Goal: Task Accomplishment & Management: Manage account settings

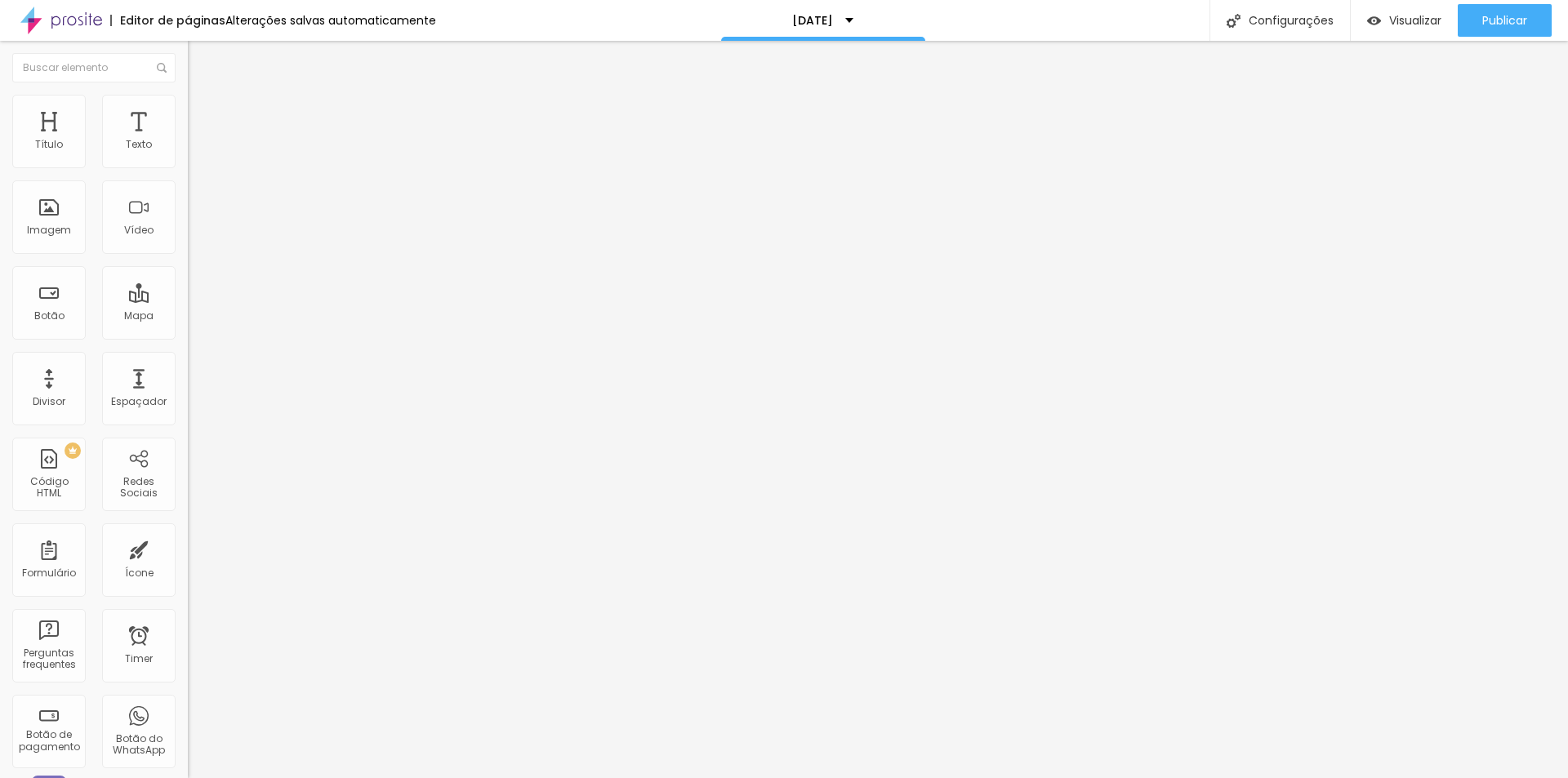
type input "70"
type input "58"
type input "56"
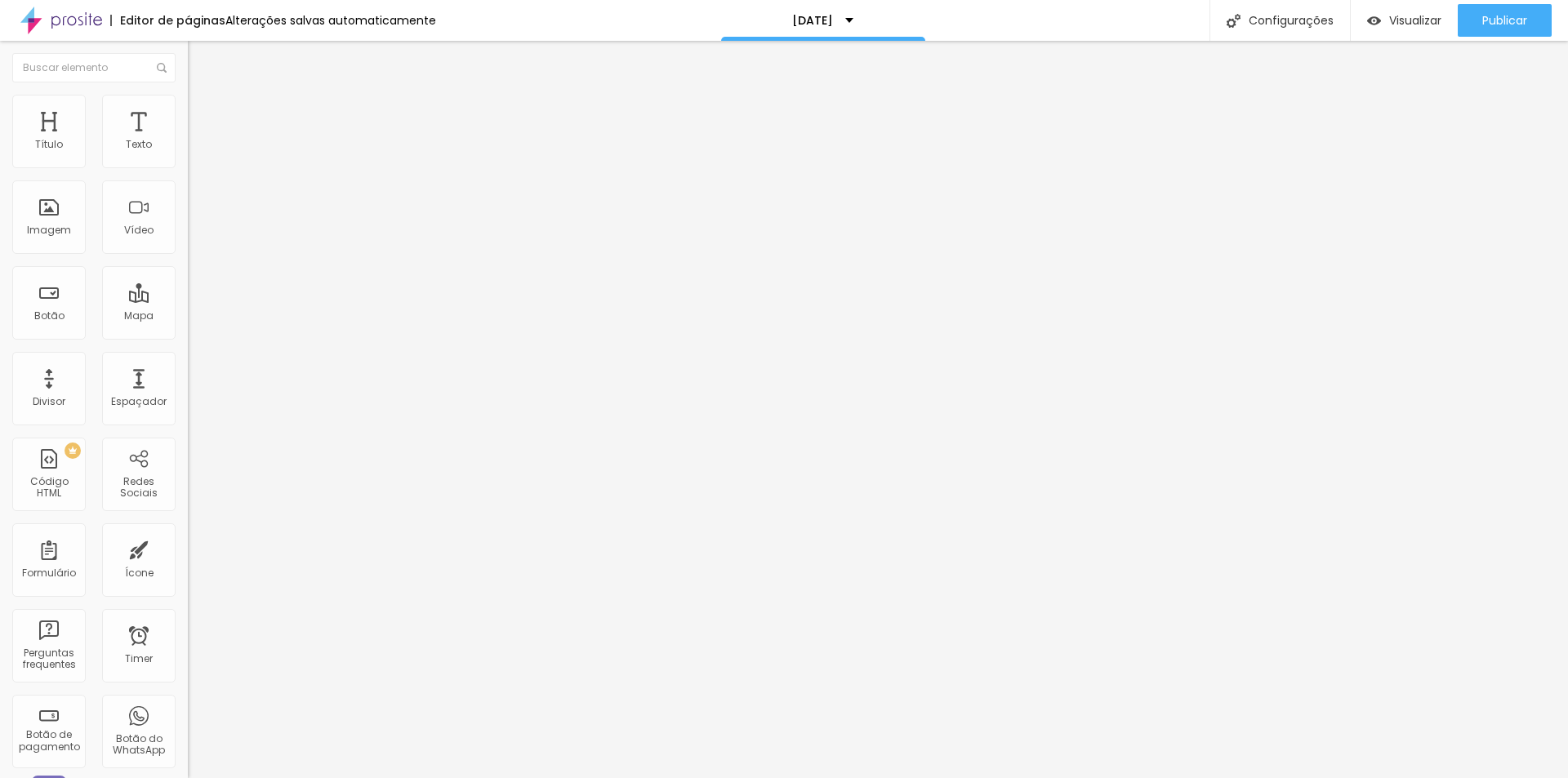
type input "56"
type input "54"
type input "52"
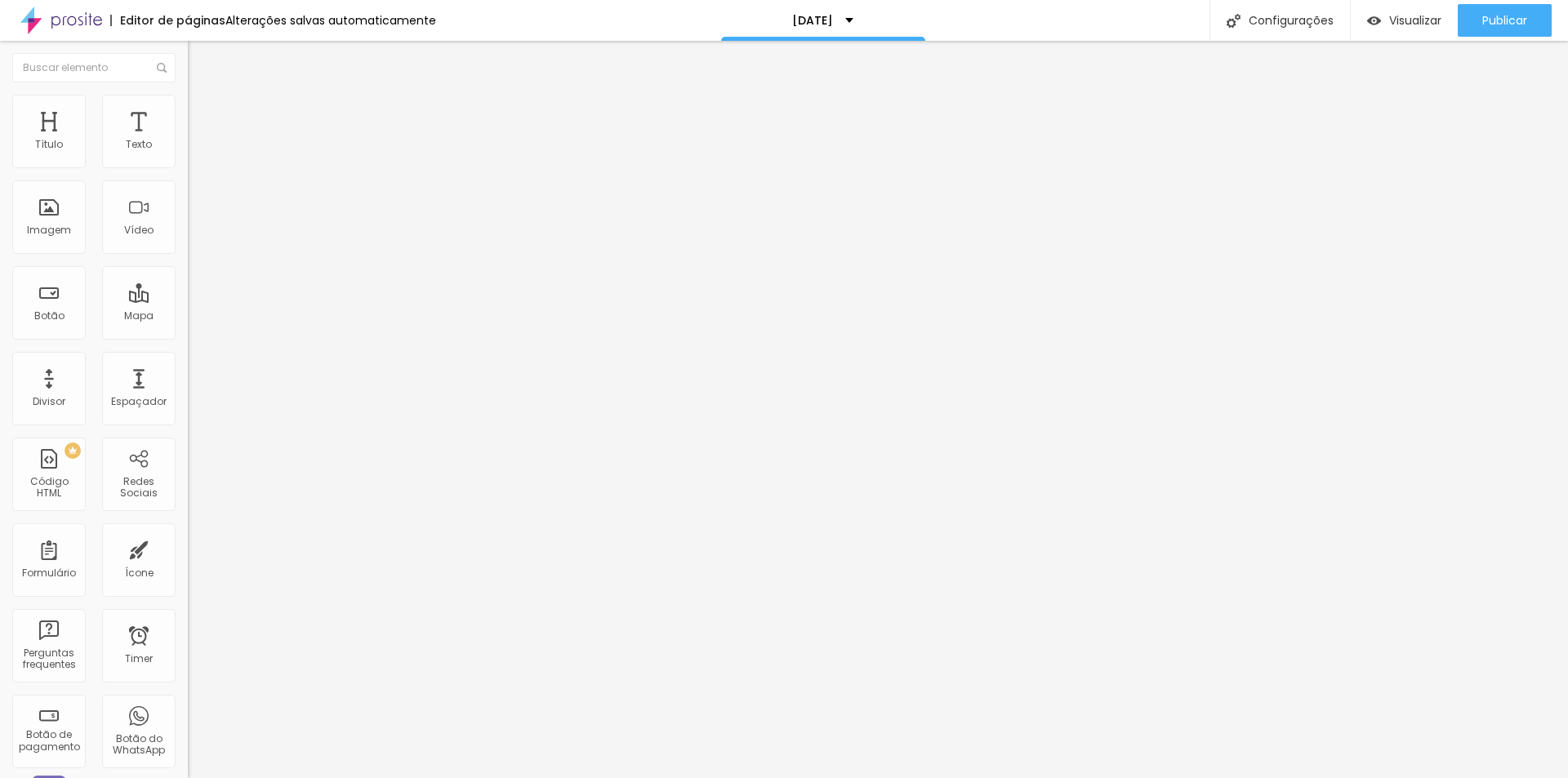
type input "51"
type input "49"
drag, startPoint x: 110, startPoint y: 341, endPoint x: 78, endPoint y: 339, distance: 32.1
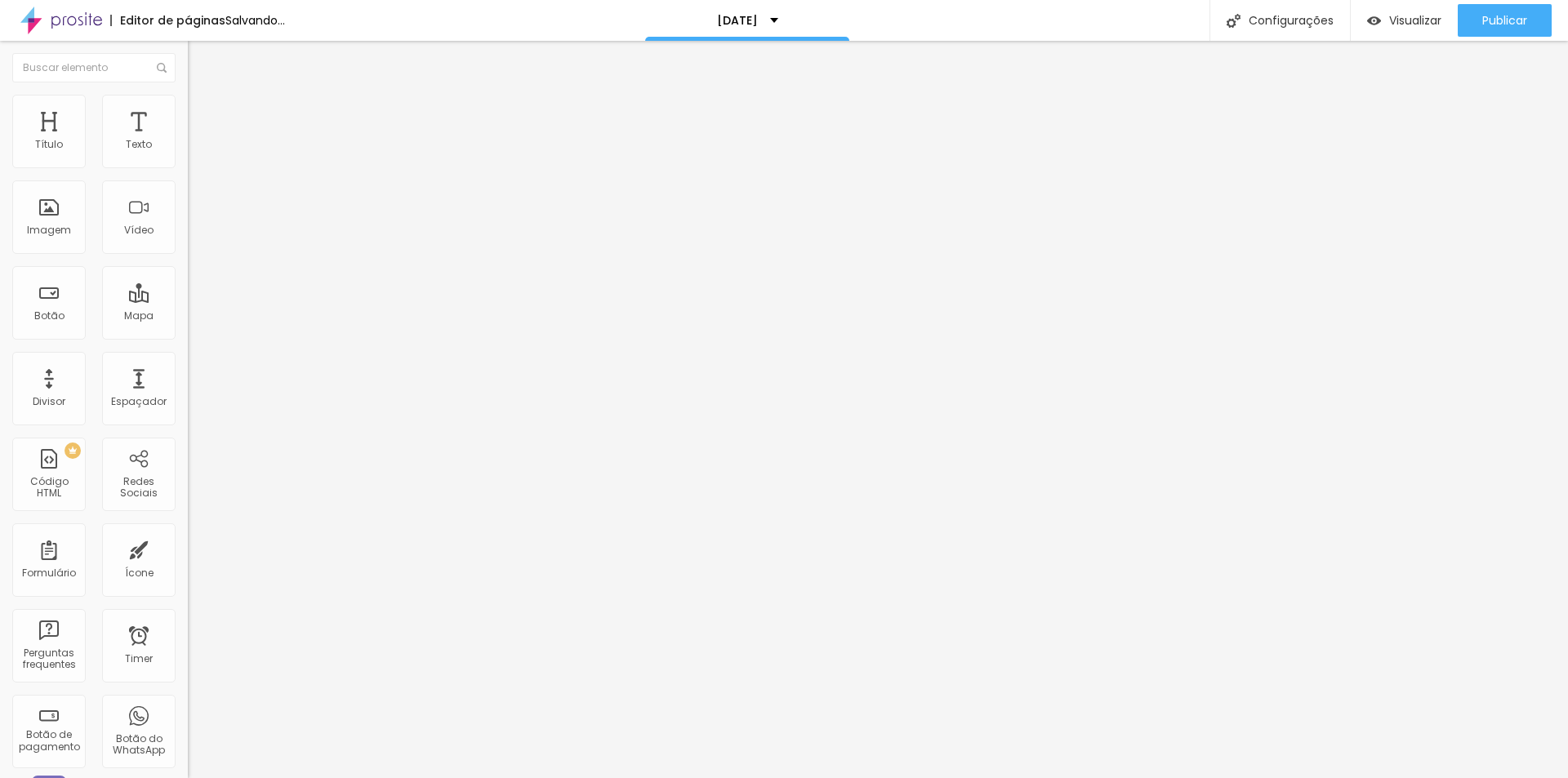
click at [187, 386] on input "range" at bounding box center [240, 392] width 105 height 13
type input "45"
type input "44"
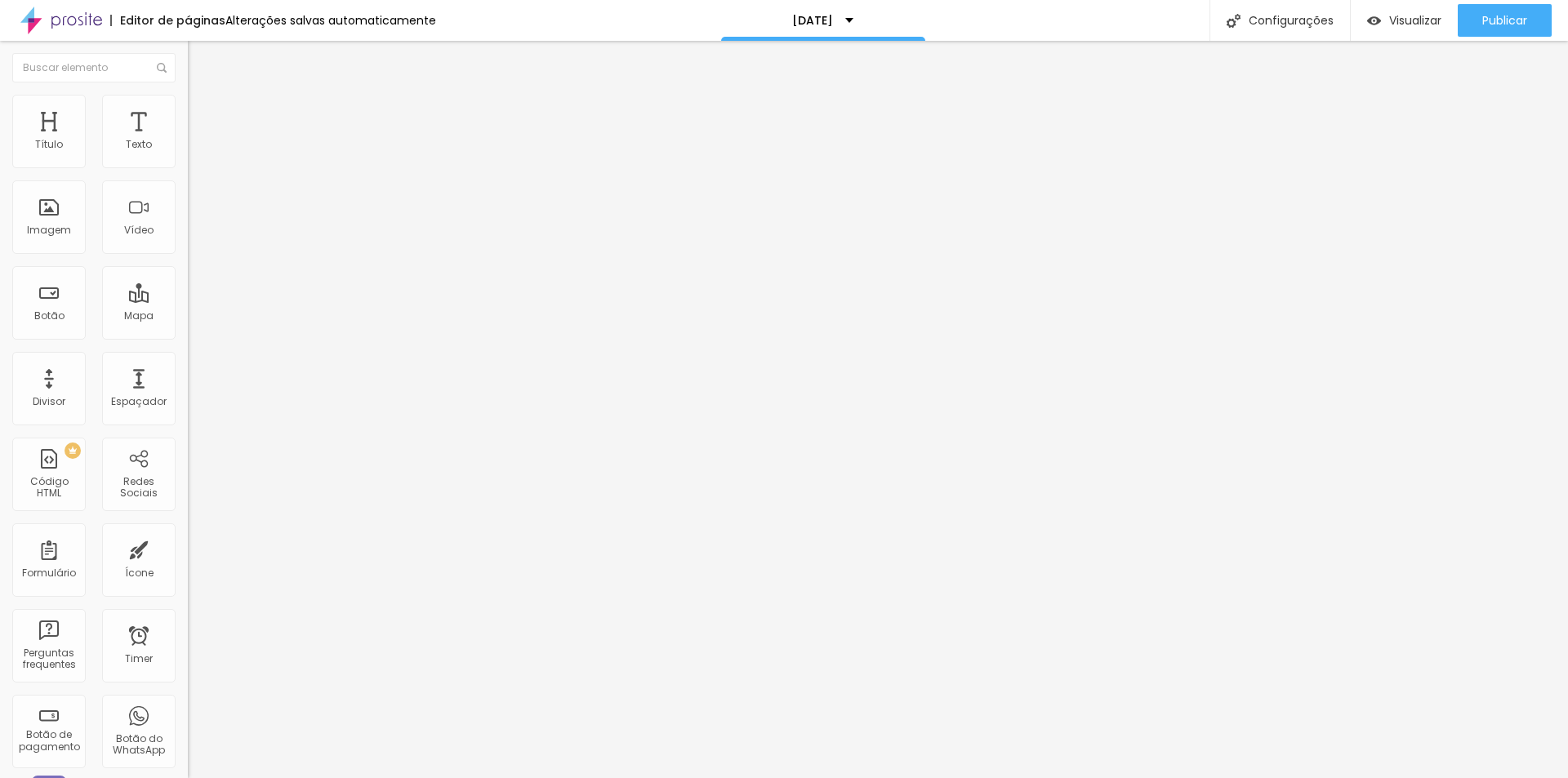
type input "42"
type input "40"
type input "33"
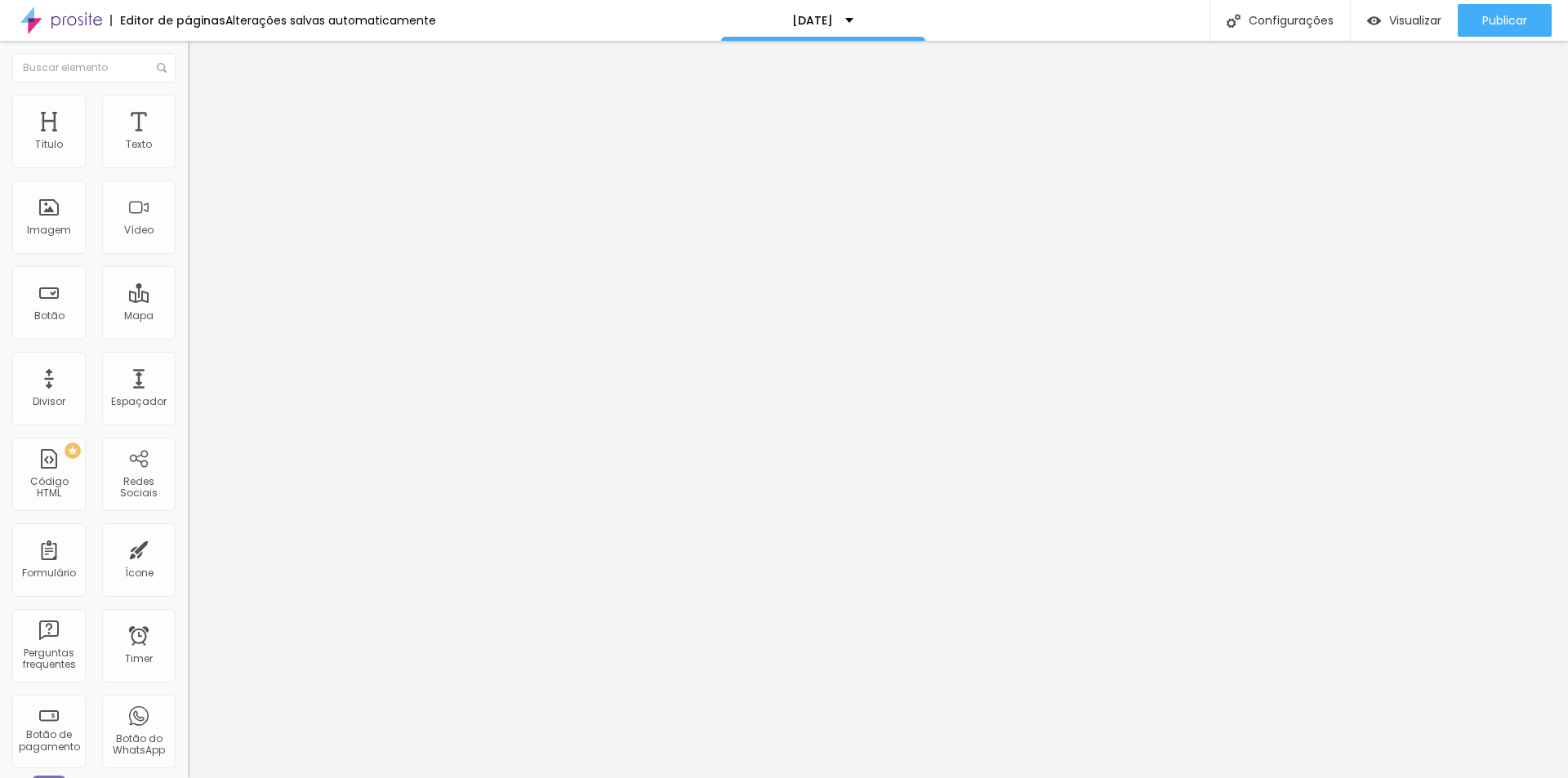
type input "33"
type input "32"
type input "30"
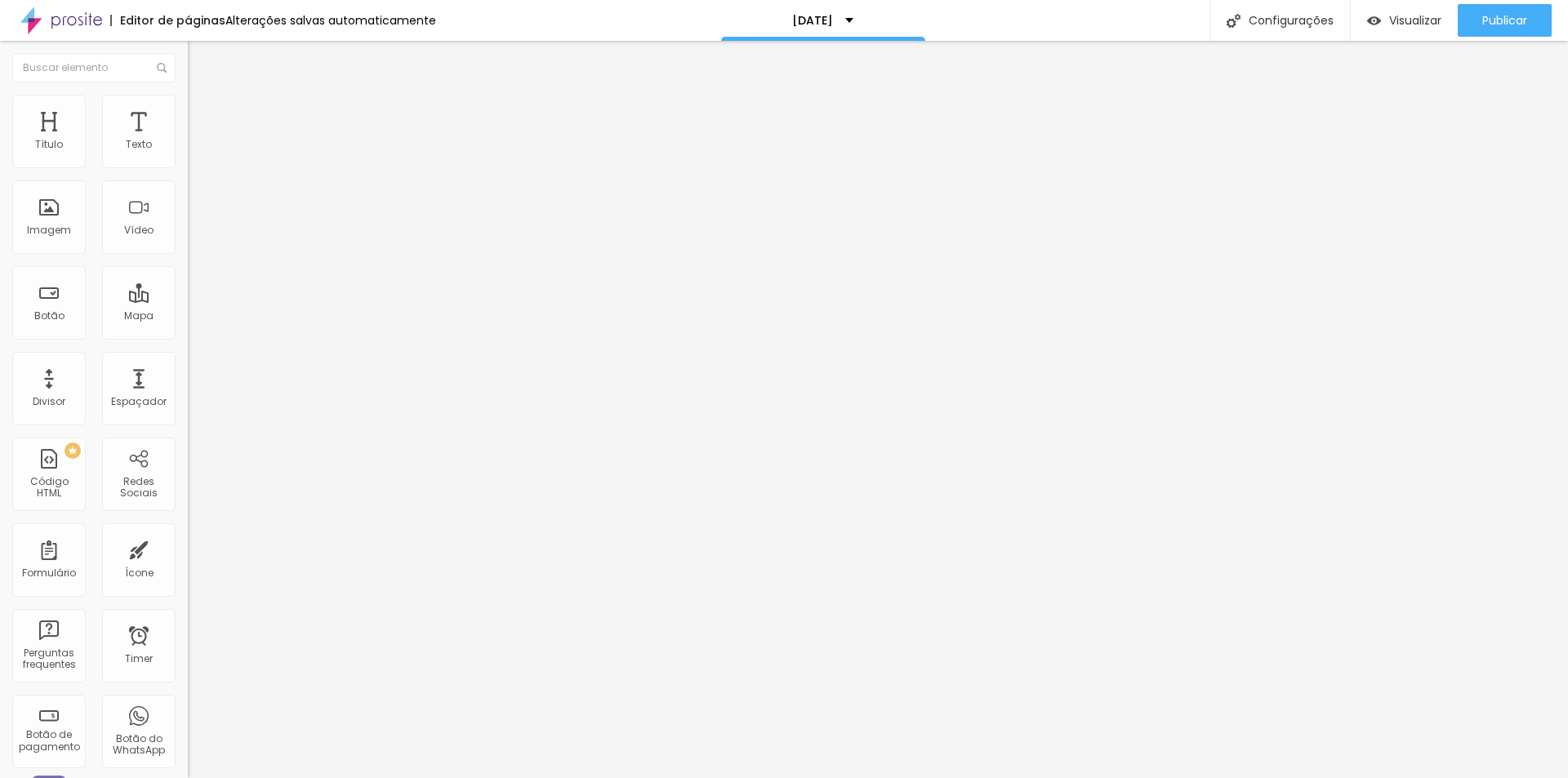
type input "33"
type input "35"
type input "37"
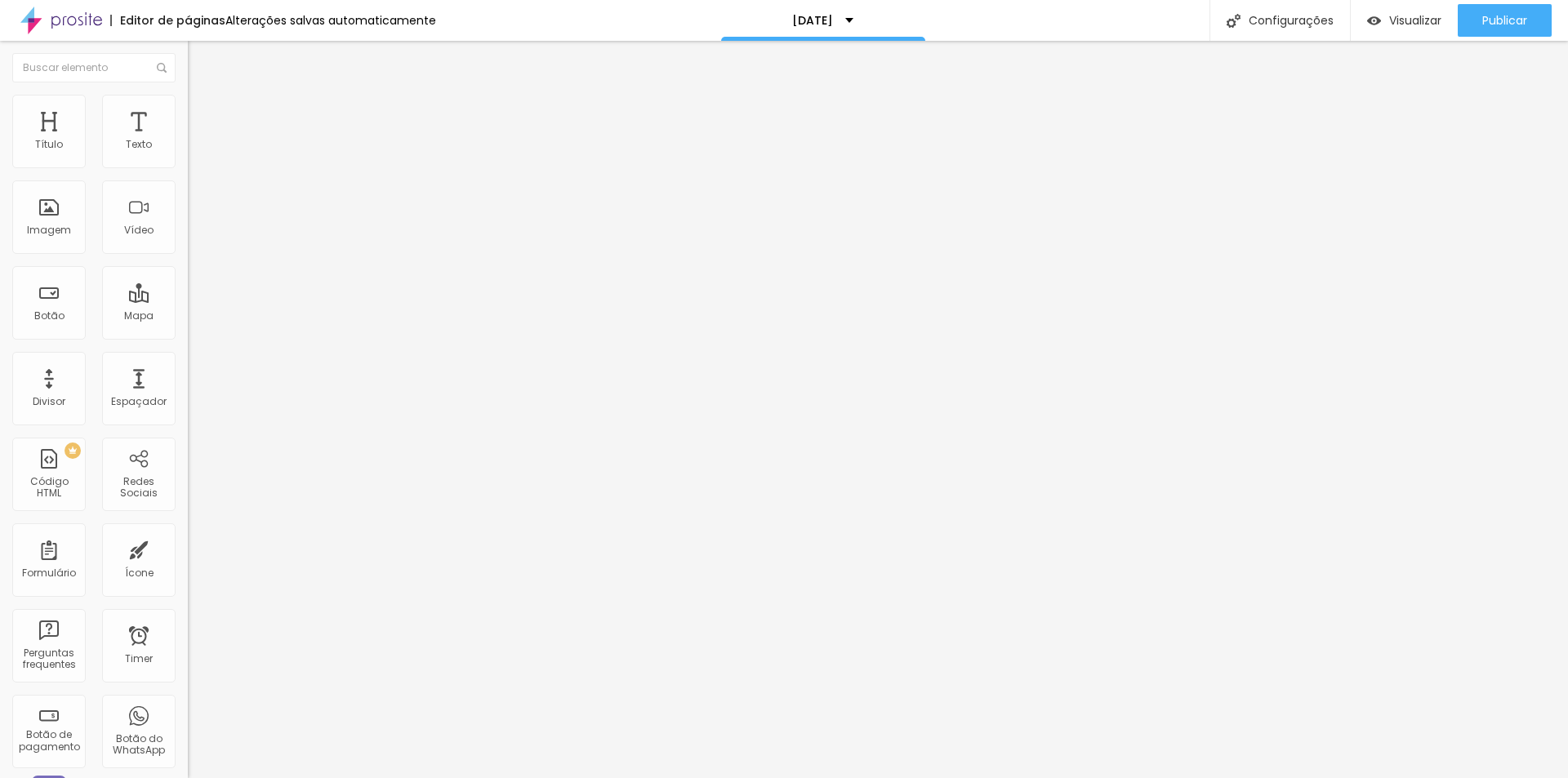
type input "37"
drag, startPoint x: 75, startPoint y: 340, endPoint x: 65, endPoint y: 341, distance: 10.0
type input "37"
click at [187, 386] on input "range" at bounding box center [240, 392] width 105 height 13
click at [1512, 30] on div "Publicar" at bounding box center [1505, 20] width 45 height 32
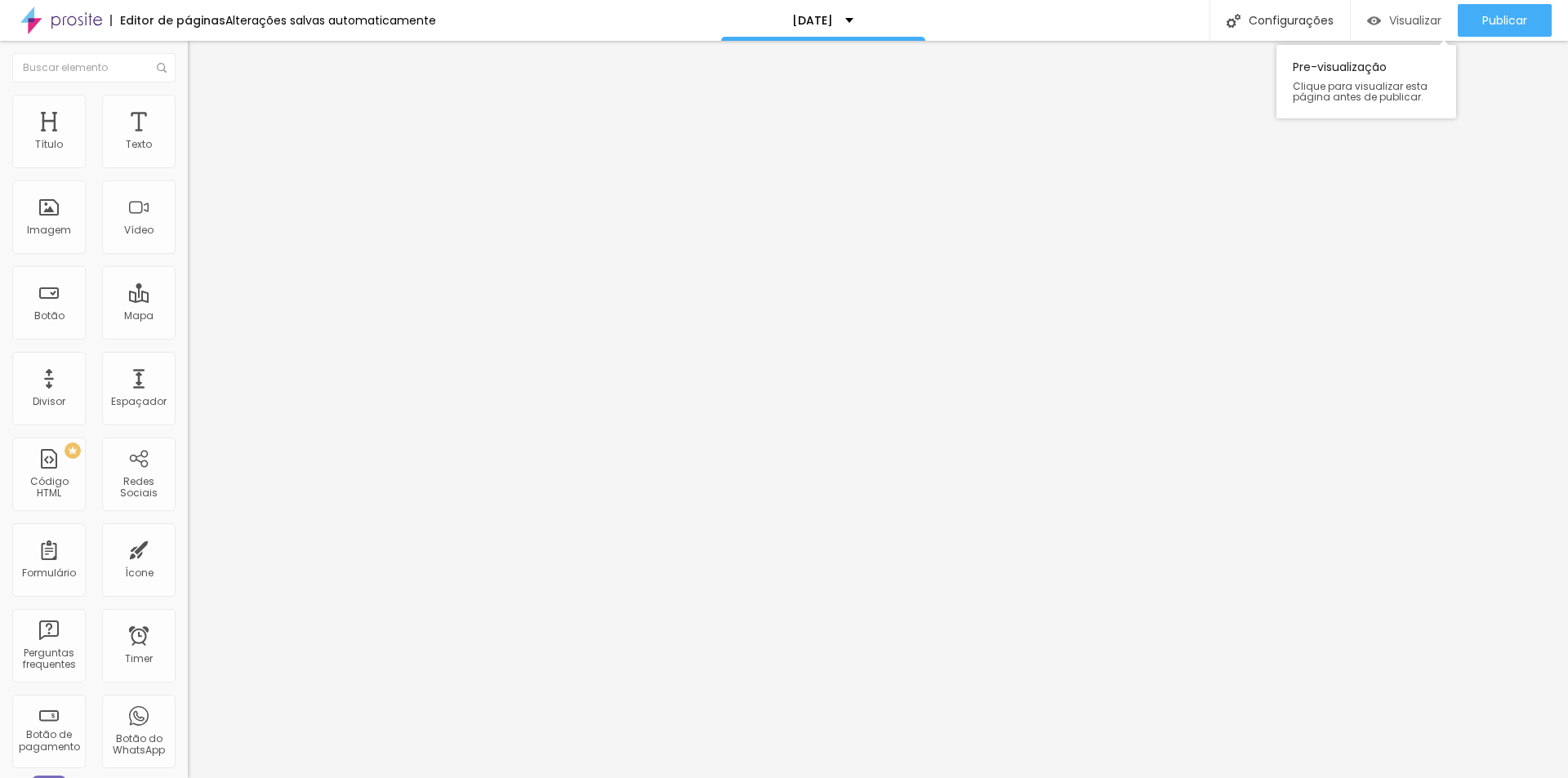
click at [1401, 22] on span "Visualizar" at bounding box center [1415, 21] width 52 height 13
click at [187, 97] on li "Estilo" at bounding box center [281, 103] width 187 height 17
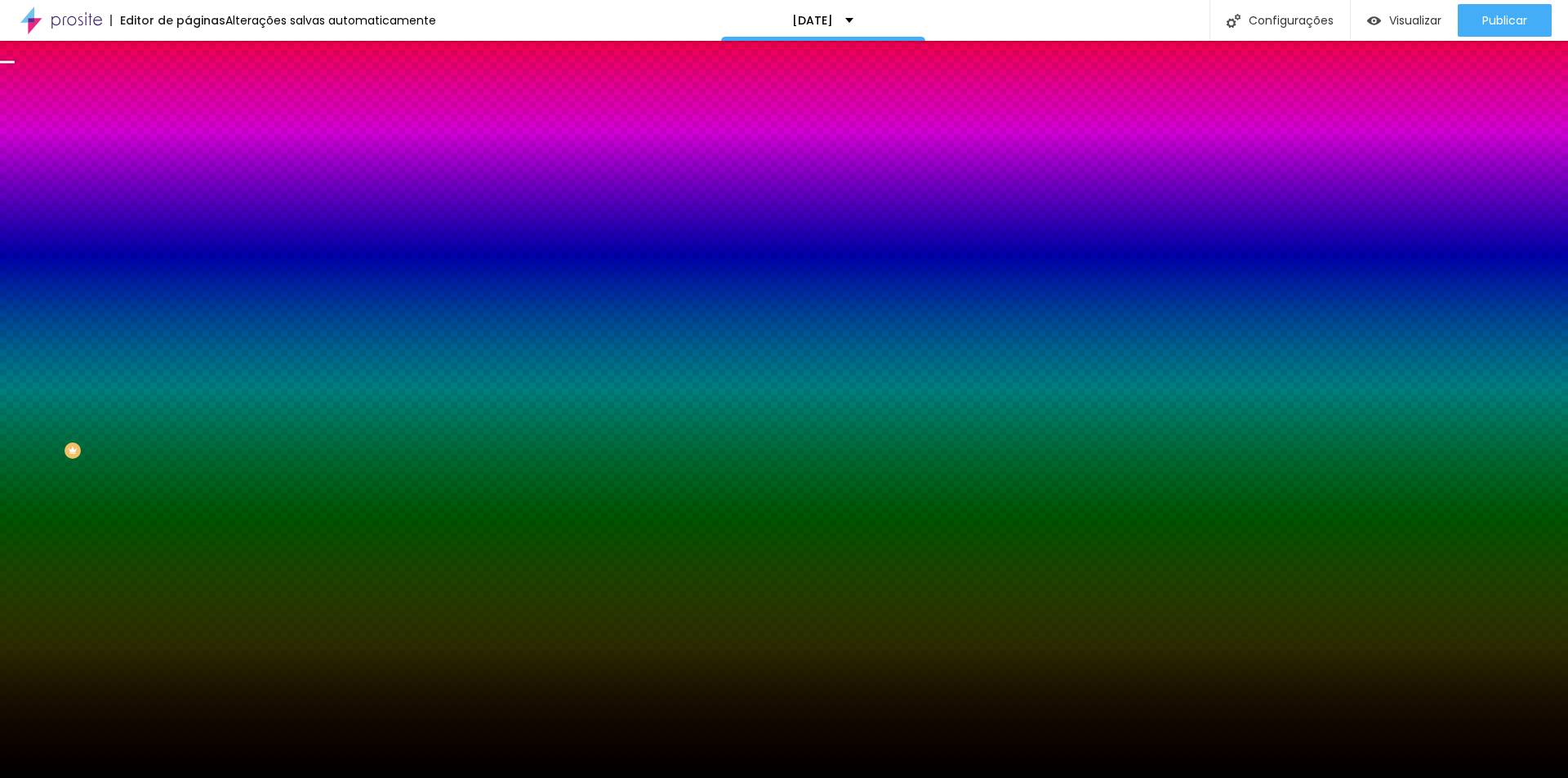
click at [187, 150] on span "Trocar imagem" at bounding box center [231, 143] width 89 height 14
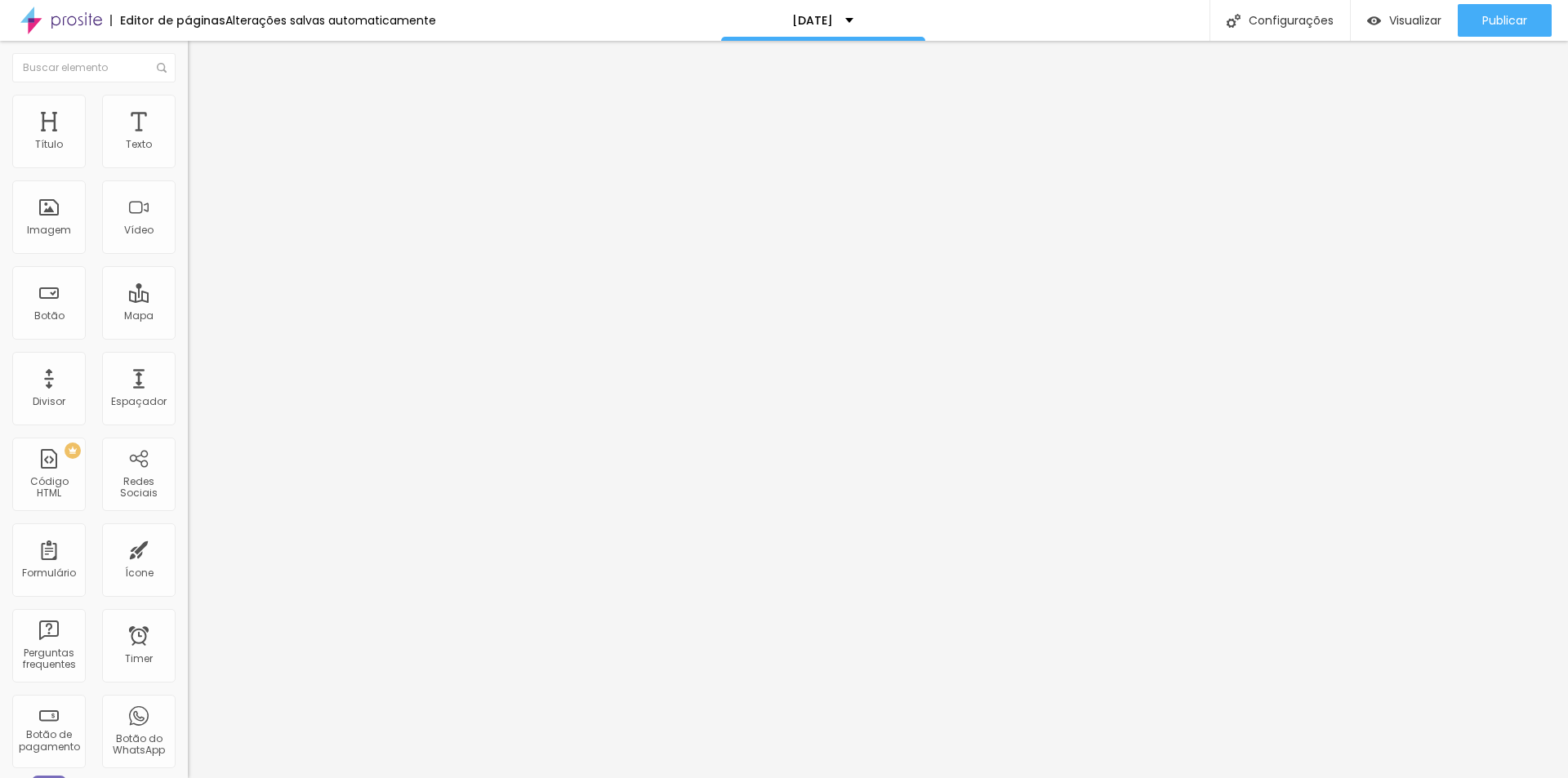
click at [187, 116] on ul "Conteúdo Estilo Avançado" at bounding box center [281, 102] width 187 height 49
click at [202, 113] on span "Estilo" at bounding box center [215, 105] width 26 height 14
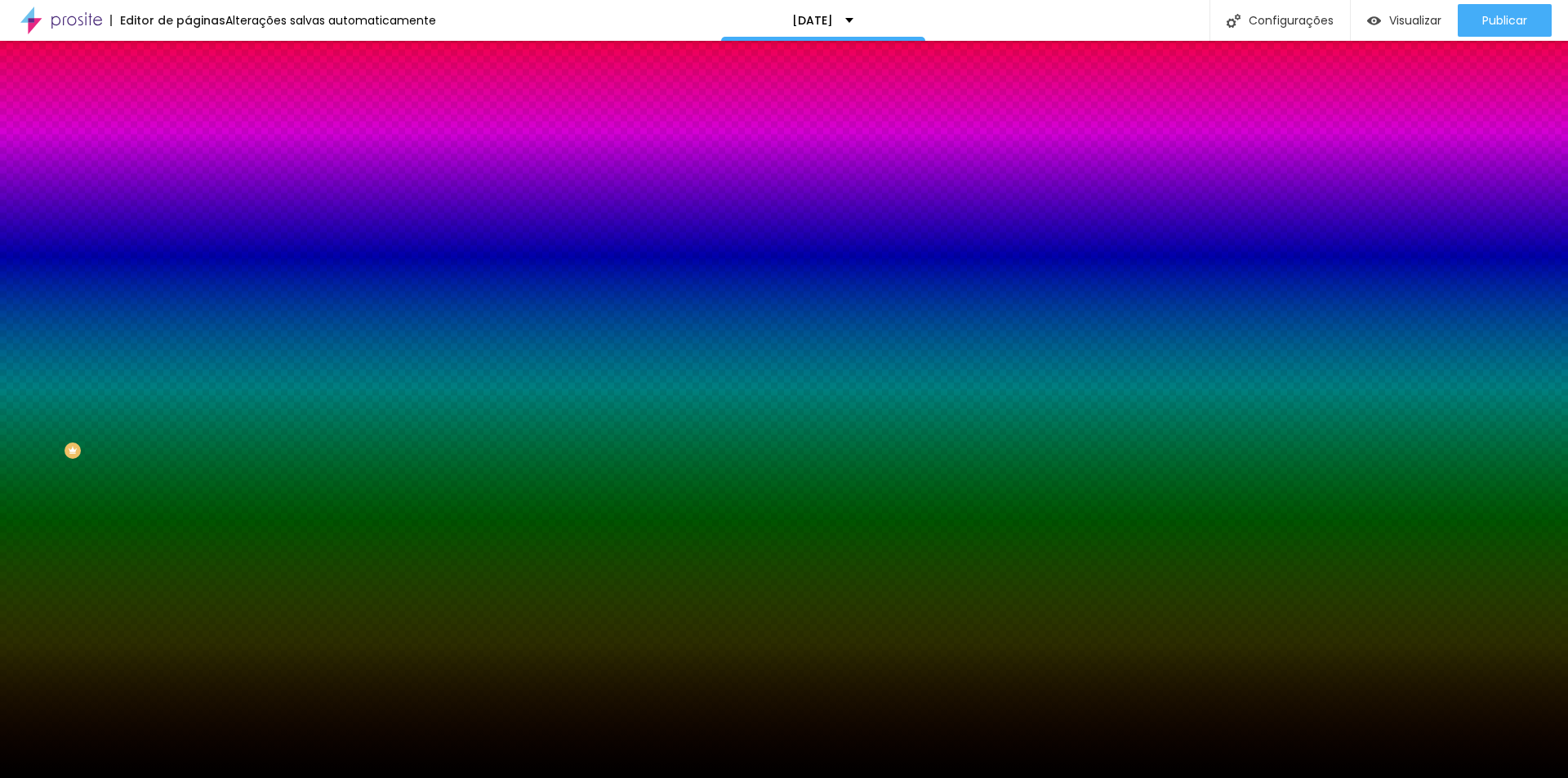
click at [187, 150] on span "Trocar imagem" at bounding box center [231, 143] width 89 height 14
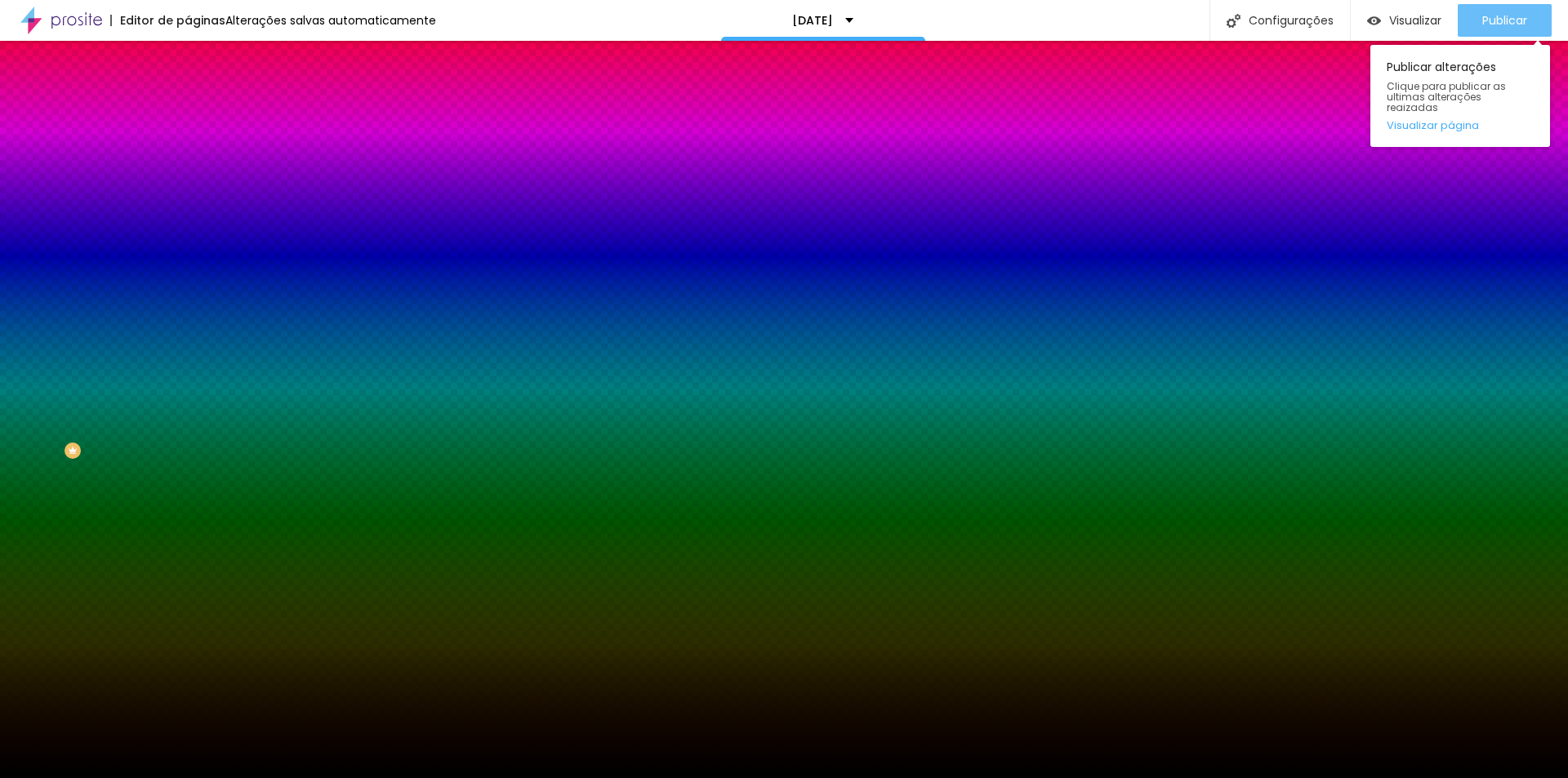
click at [1522, 21] on span "Publicar" at bounding box center [1505, 21] width 45 height 13
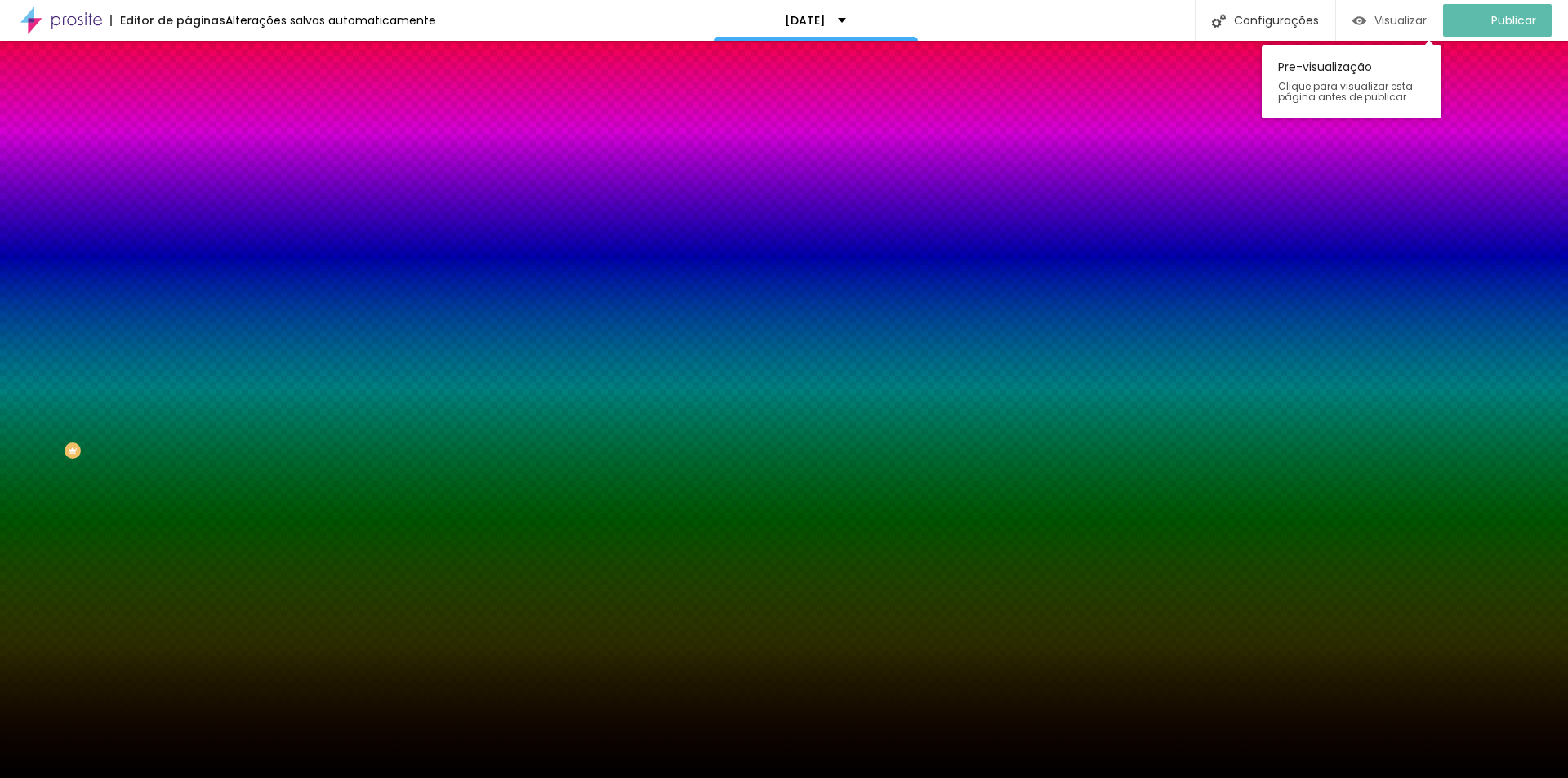
click at [1387, 14] on span "Visualizar" at bounding box center [1400, 21] width 52 height 13
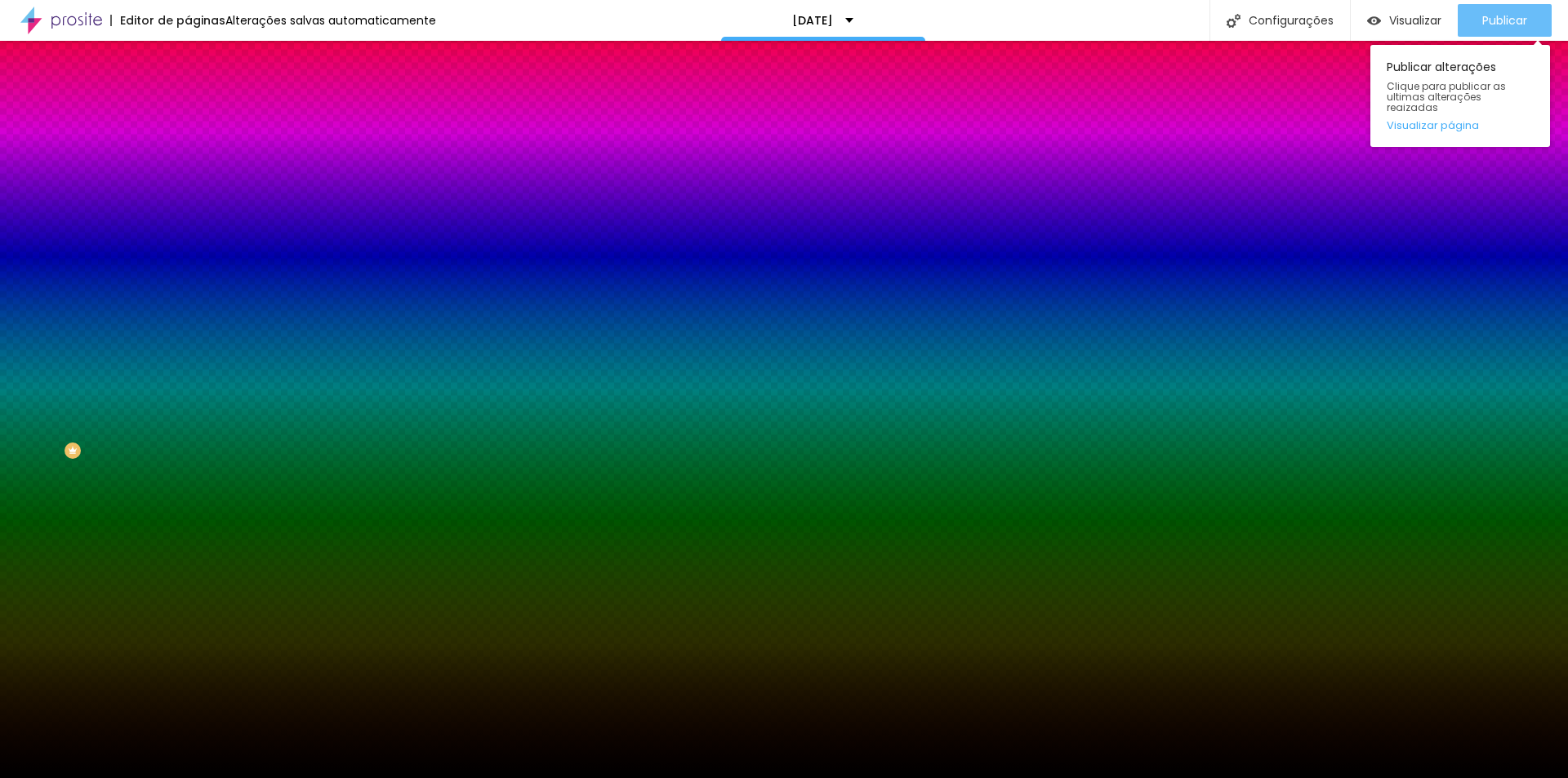
click at [1478, 13] on button "Publicar" at bounding box center [1504, 20] width 94 height 32
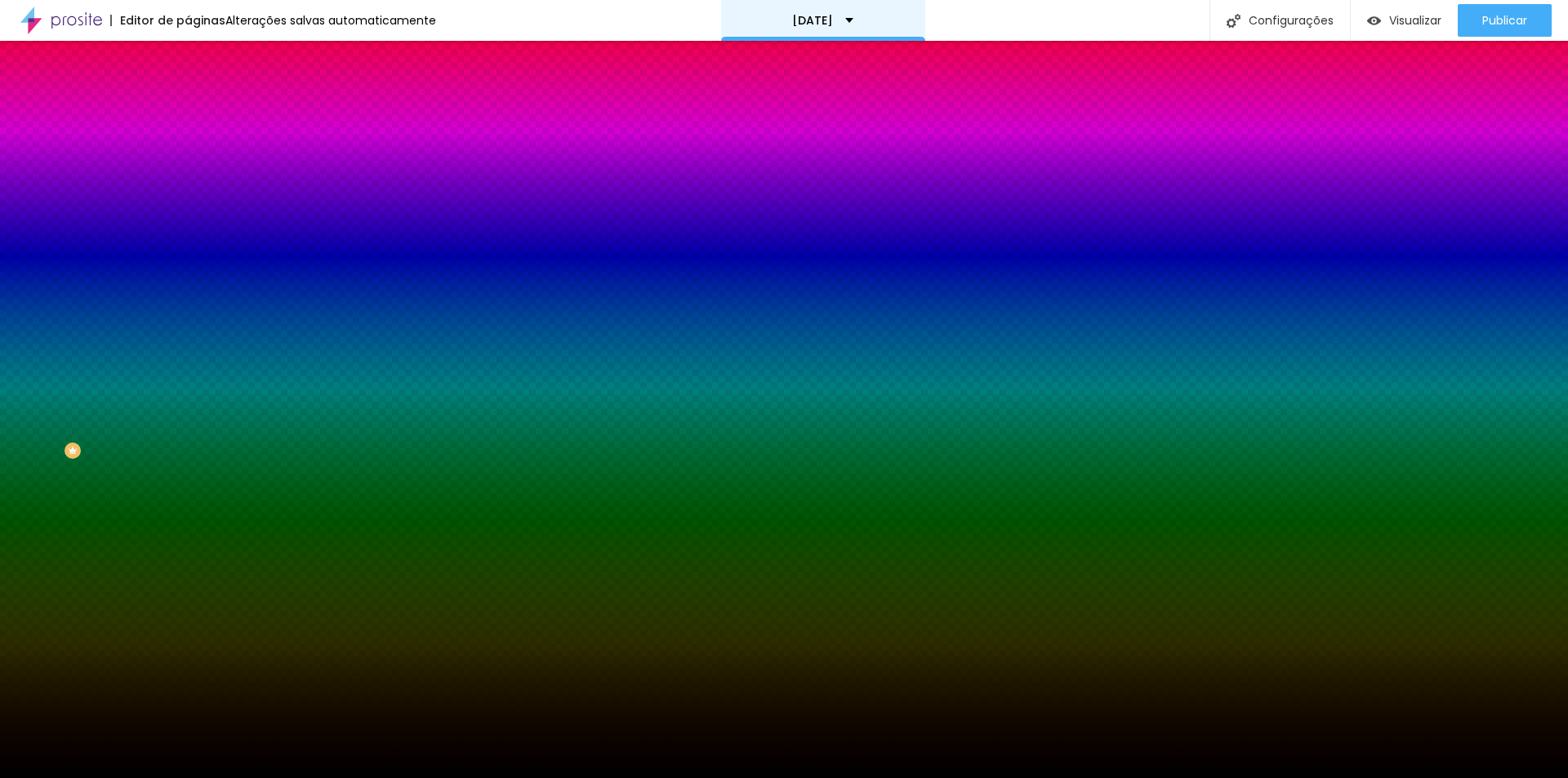
click at [827, 15] on p "[DATE]" at bounding box center [812, 21] width 41 height 12
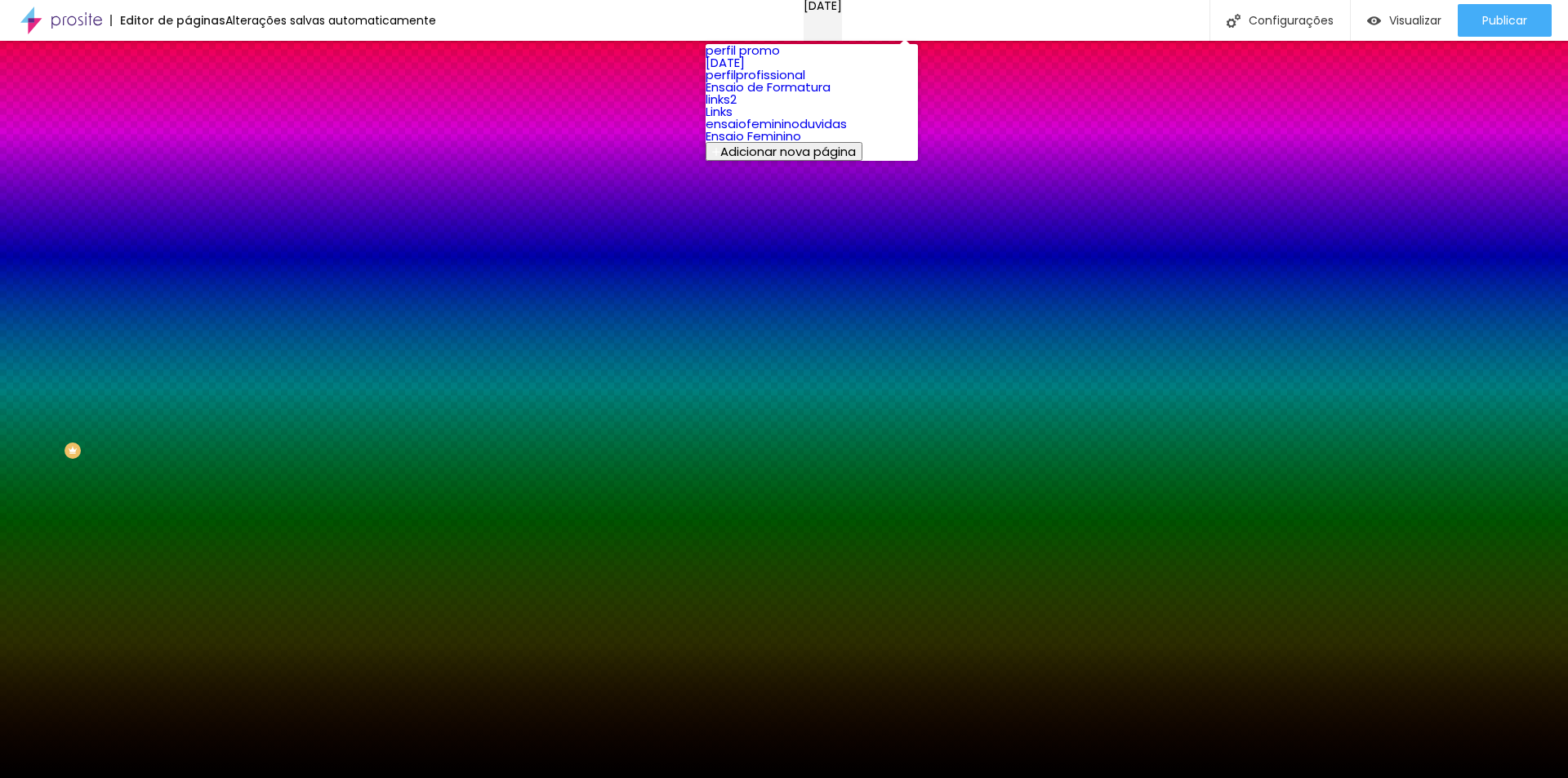
click at [827, 12] on p "[DATE]" at bounding box center [823, 6] width 38 height 12
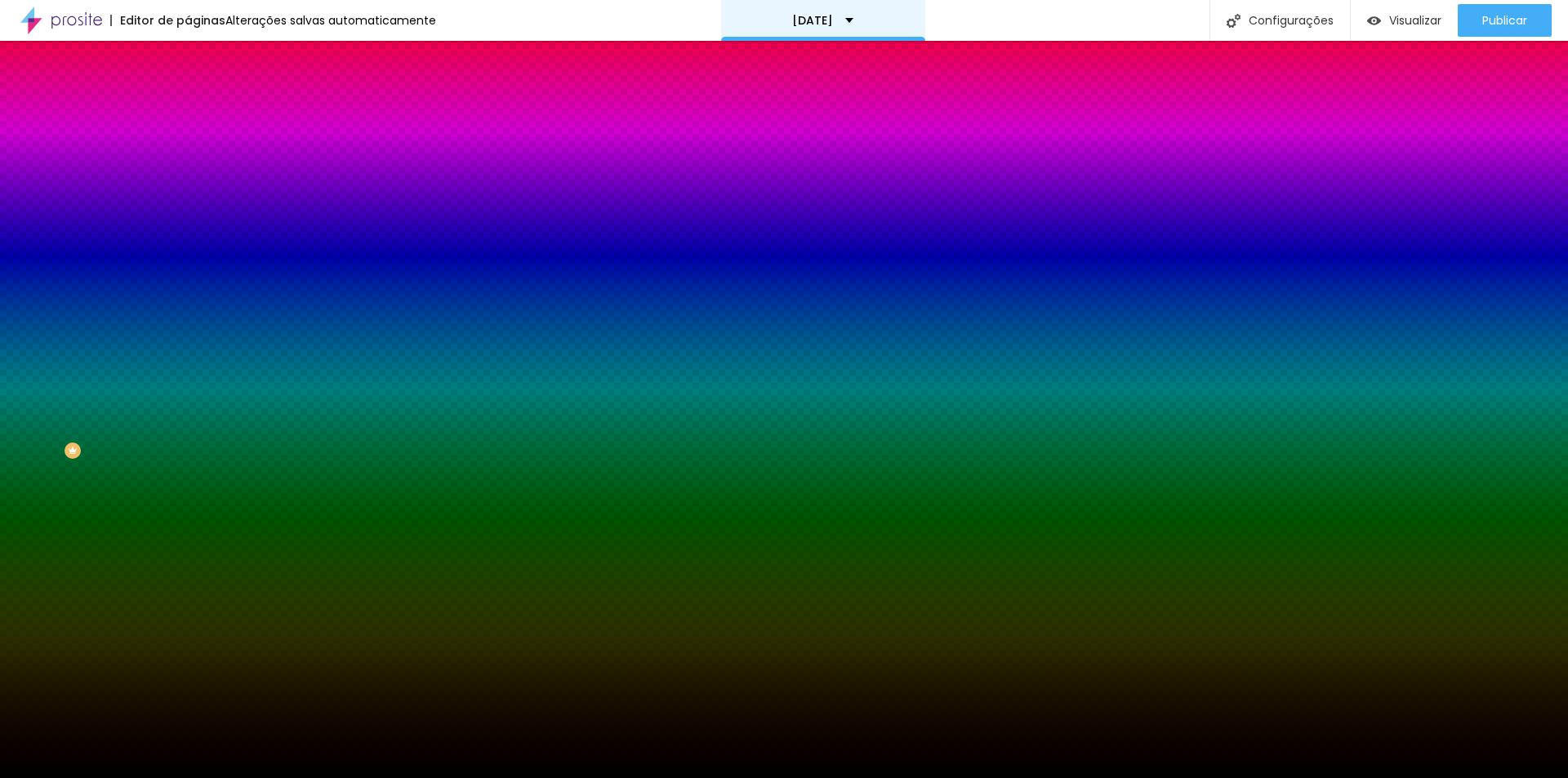
click at [827, 15] on p "[DATE]" at bounding box center [812, 21] width 41 height 12
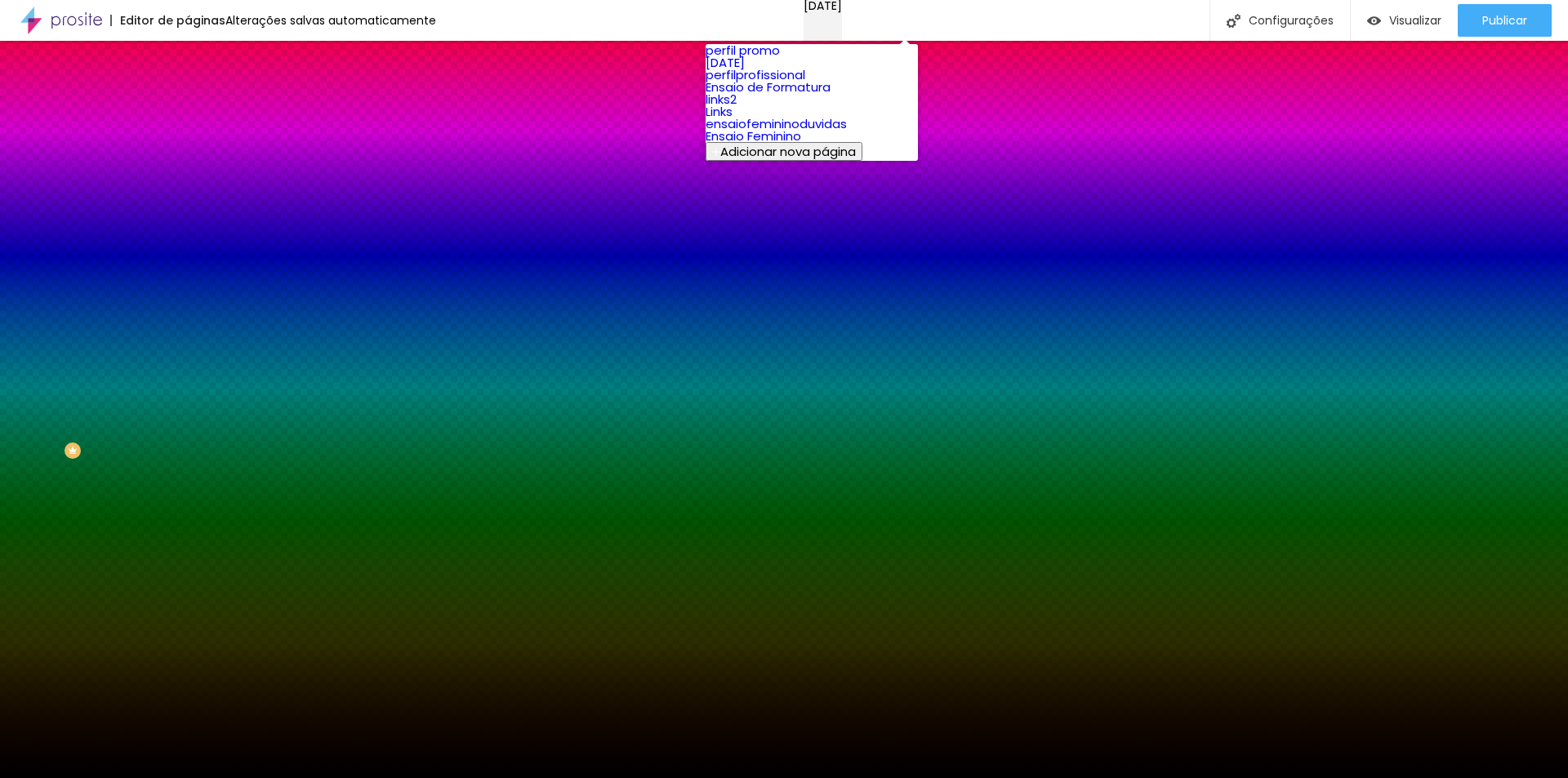
click at [827, 12] on p "[DATE]" at bounding box center [823, 6] width 38 height 12
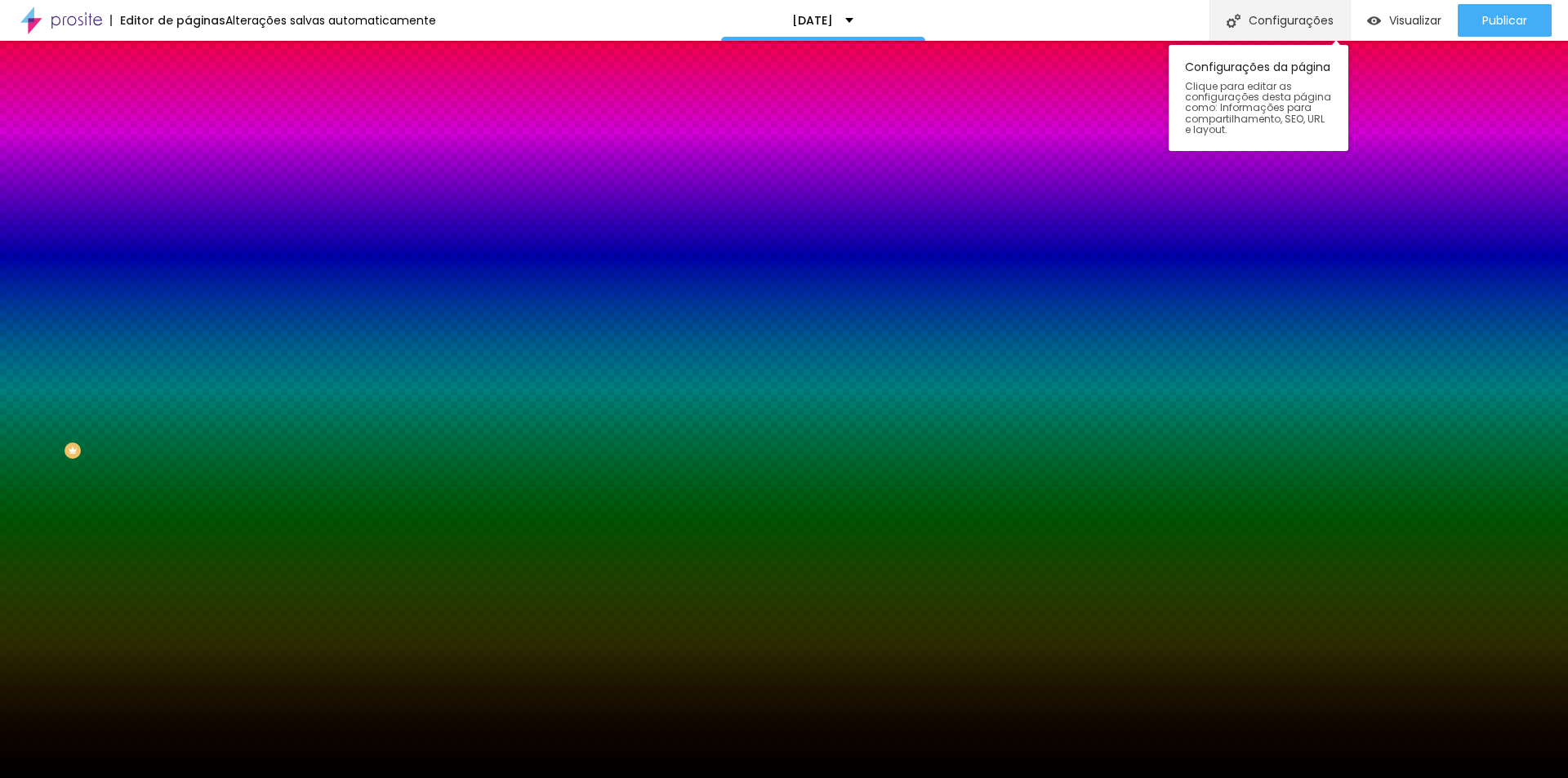
click at [1323, 16] on div "Configurações" at bounding box center [1279, 20] width 140 height 41
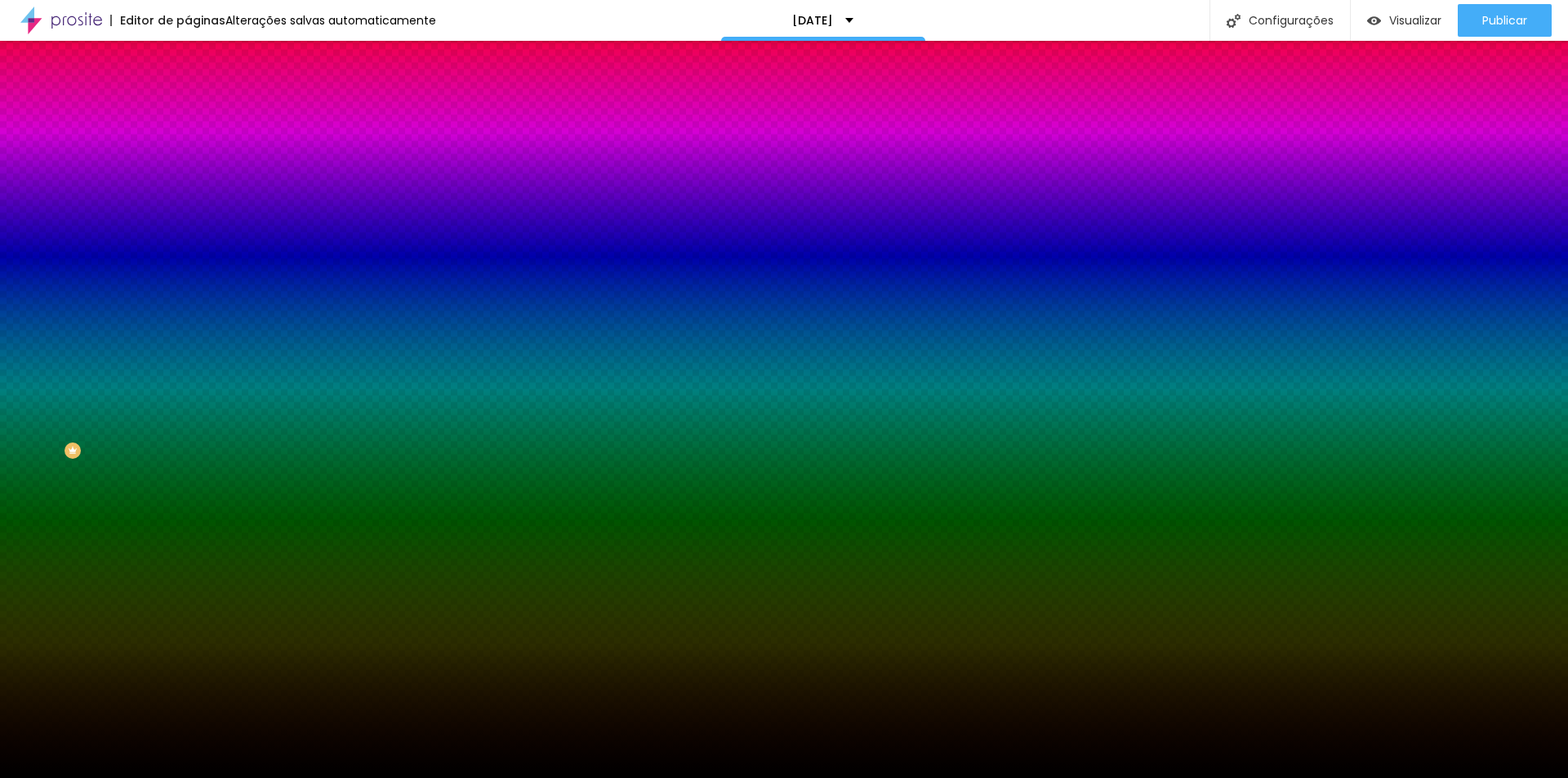
type input "[DATE]"
type input "/natal-2025"
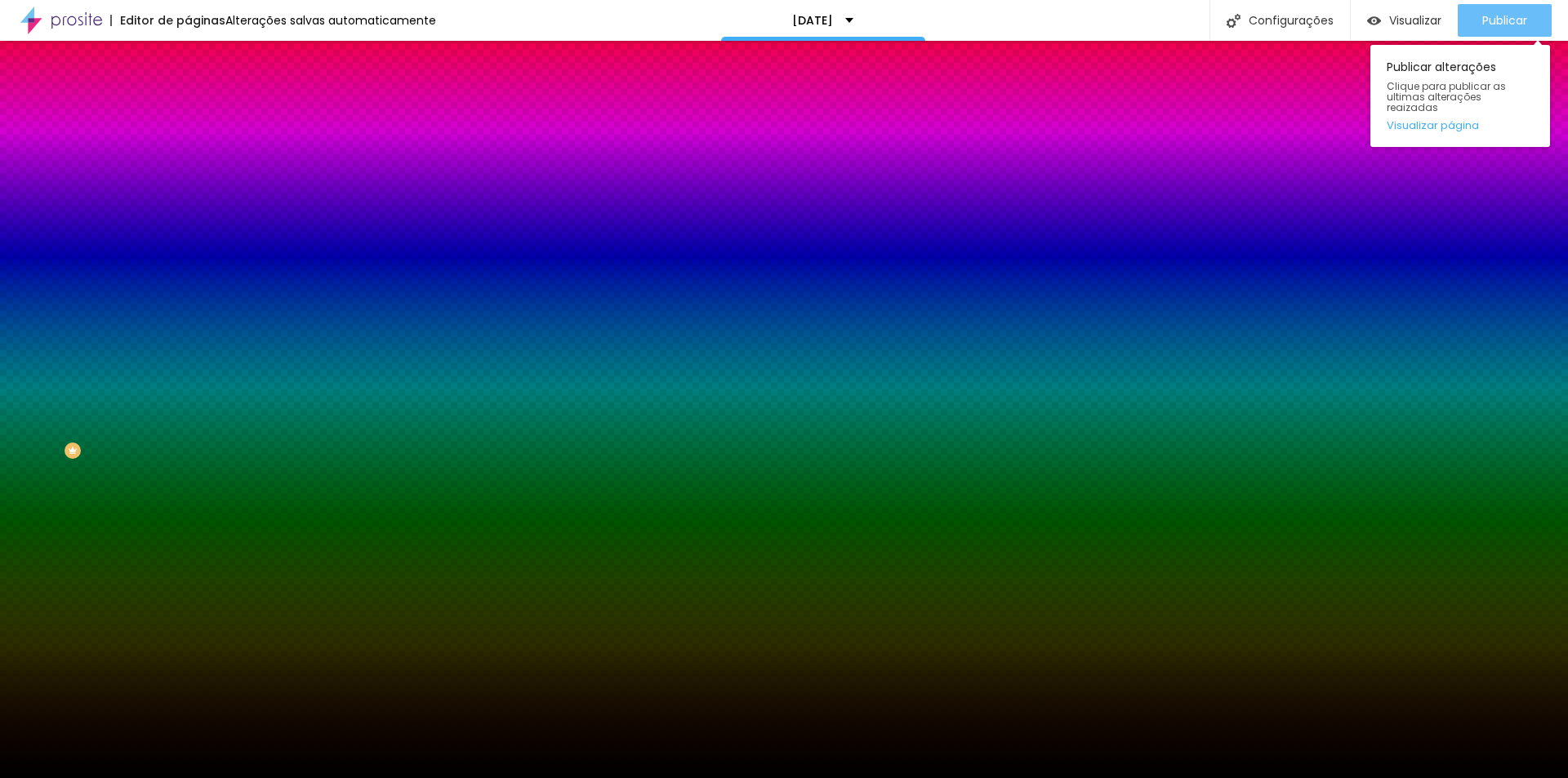
click at [1494, 24] on span "Publicar" at bounding box center [1505, 21] width 45 height 13
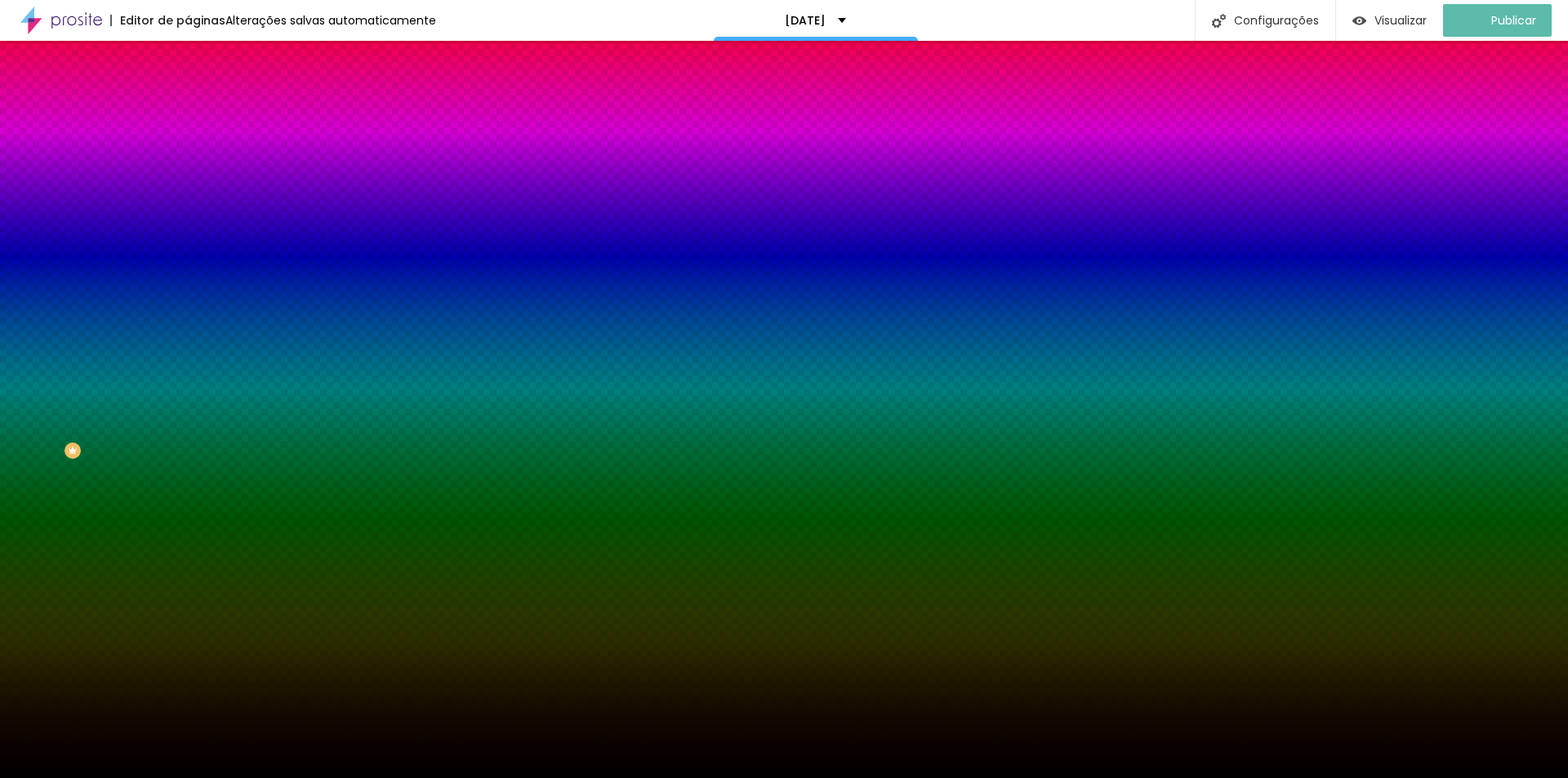
click at [95, 19] on img at bounding box center [61, 20] width 81 height 41
